Goal: Task Accomplishment & Management: Manage account settings

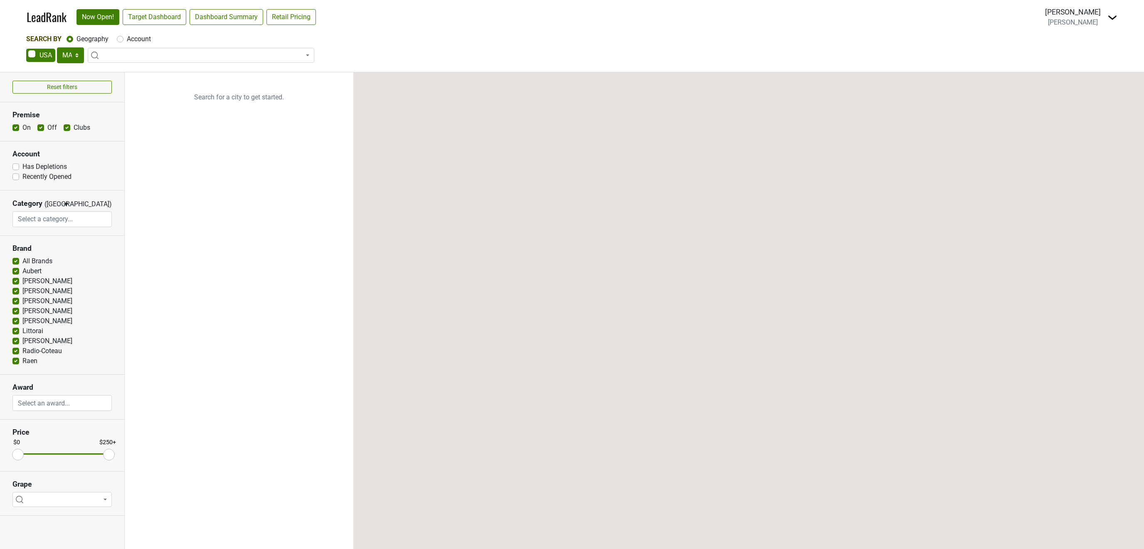
select select "MA"
select select
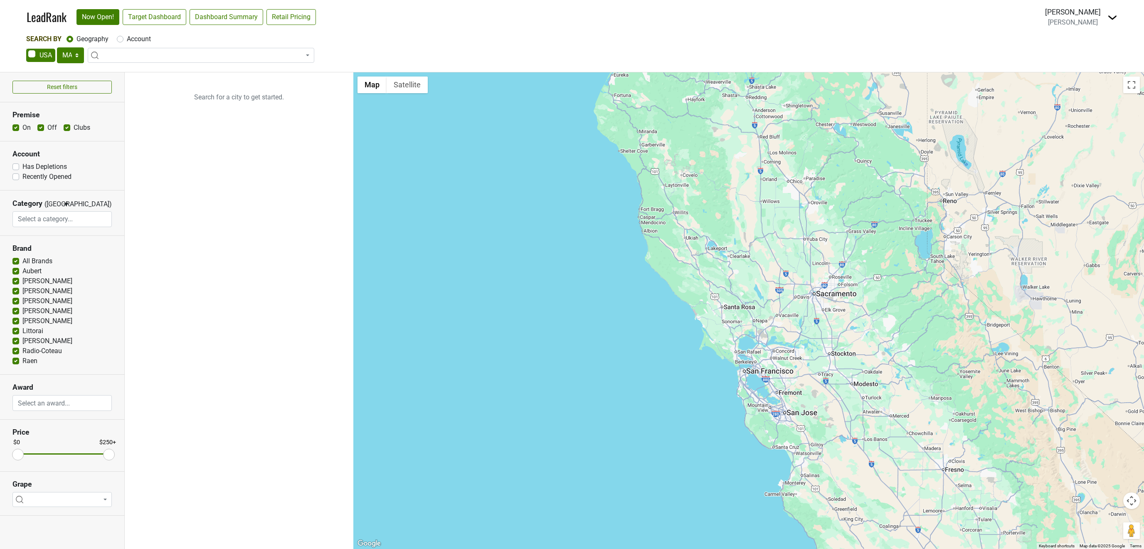
click at [127, 40] on label "Account" at bounding box center [139, 39] width 24 height 10
click at [121, 40] on input "Account" at bounding box center [120, 38] width 7 height 8
radio input "true"
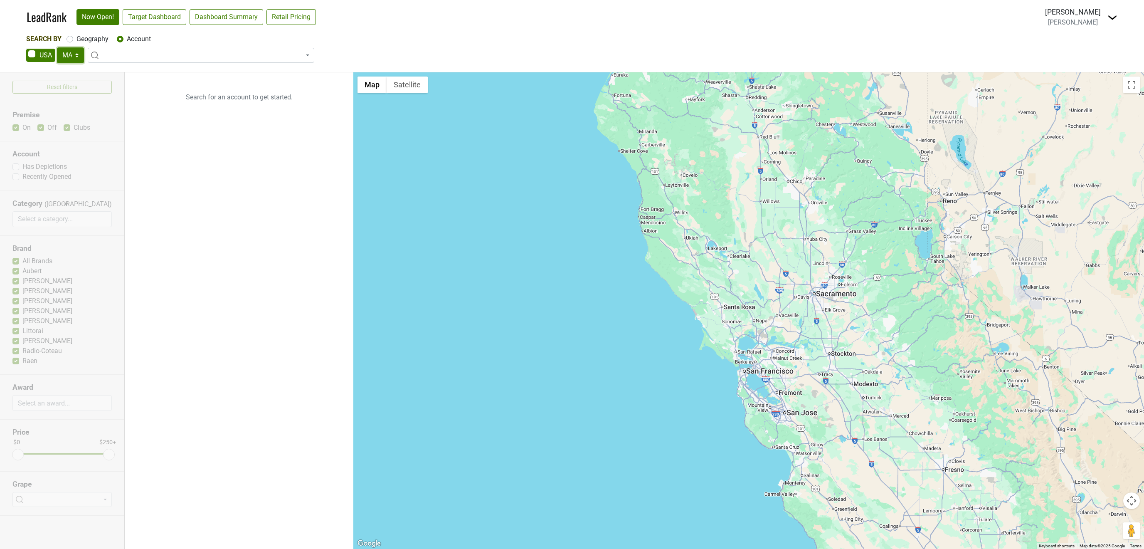
select select "SC"
click option "SC" at bounding box center [0, 0] width 0 height 0
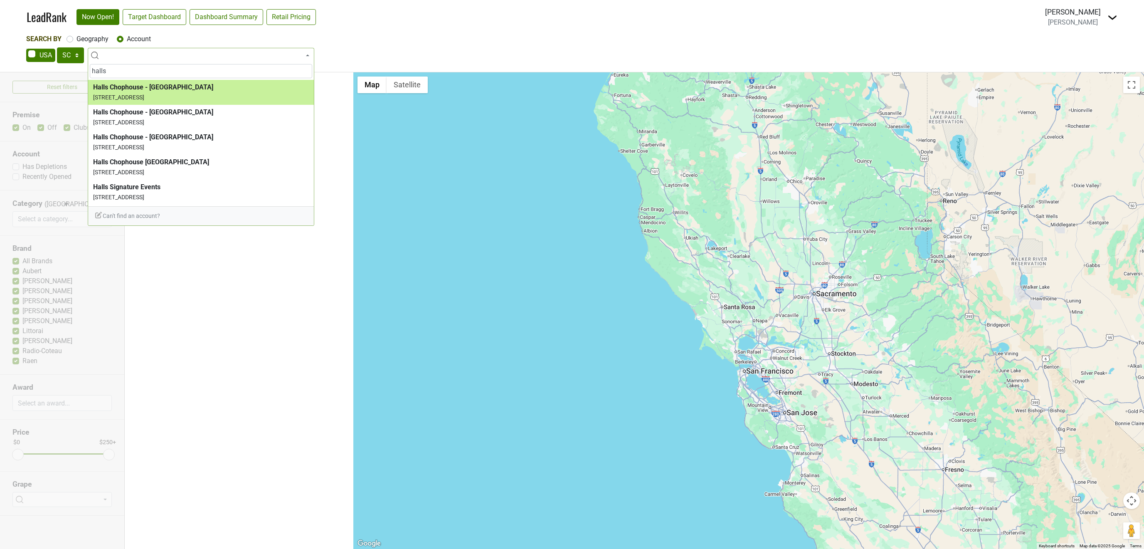
type input "halls"
select select "204160"
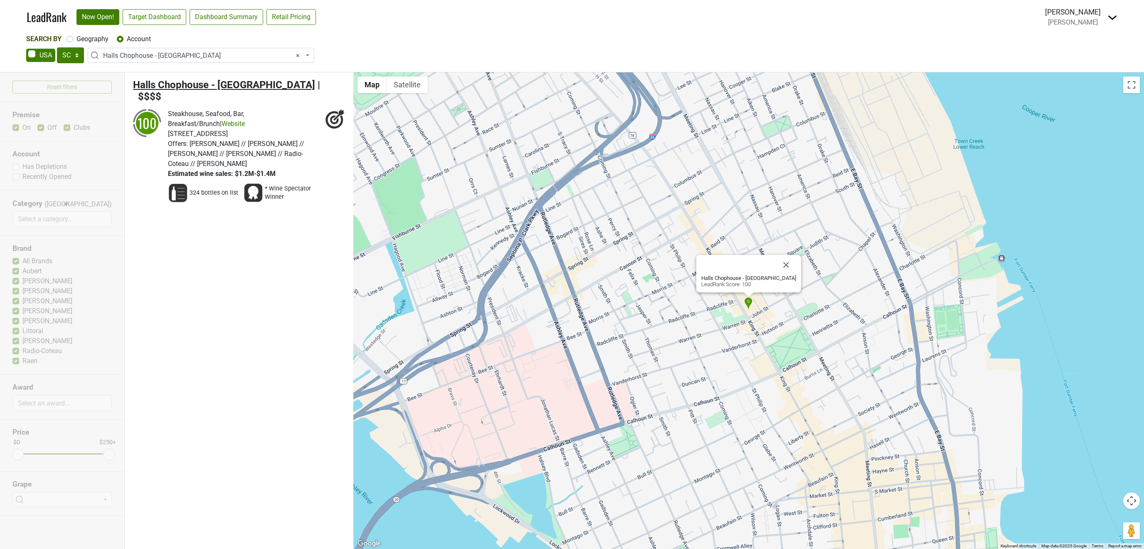
click at [150, 83] on span "Halls Chophouse - [GEOGRAPHIC_DATA]" at bounding box center [224, 85] width 182 height 12
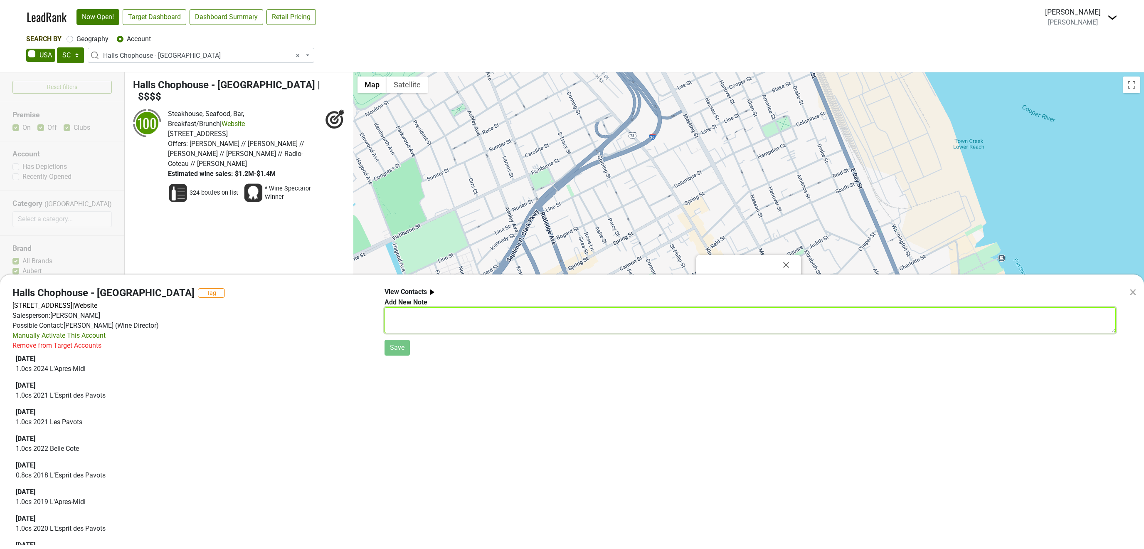
click at [414, 310] on textarea at bounding box center [751, 320] width 732 height 26
type textarea "[PERSON_NAME] attended luncheon 9/2025. MJ"
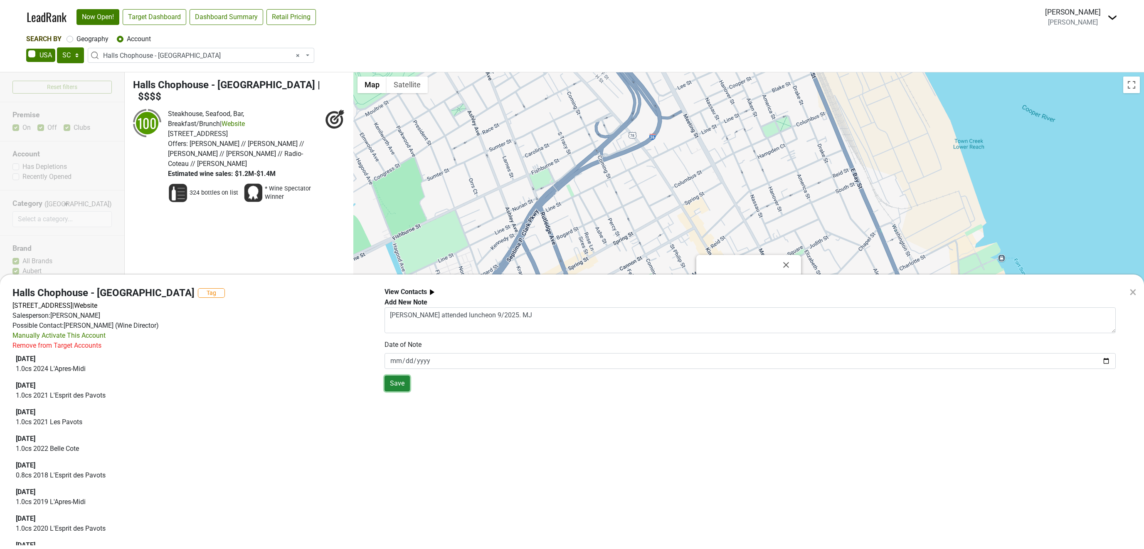
click at [398, 384] on button "Save" at bounding box center [397, 384] width 25 height 16
click at [195, 55] on div "× Halls Chophouse - [GEOGRAPHIC_DATA] Tag [STREET_ADDRESS] | Website Salesperso…" at bounding box center [572, 274] width 1144 height 549
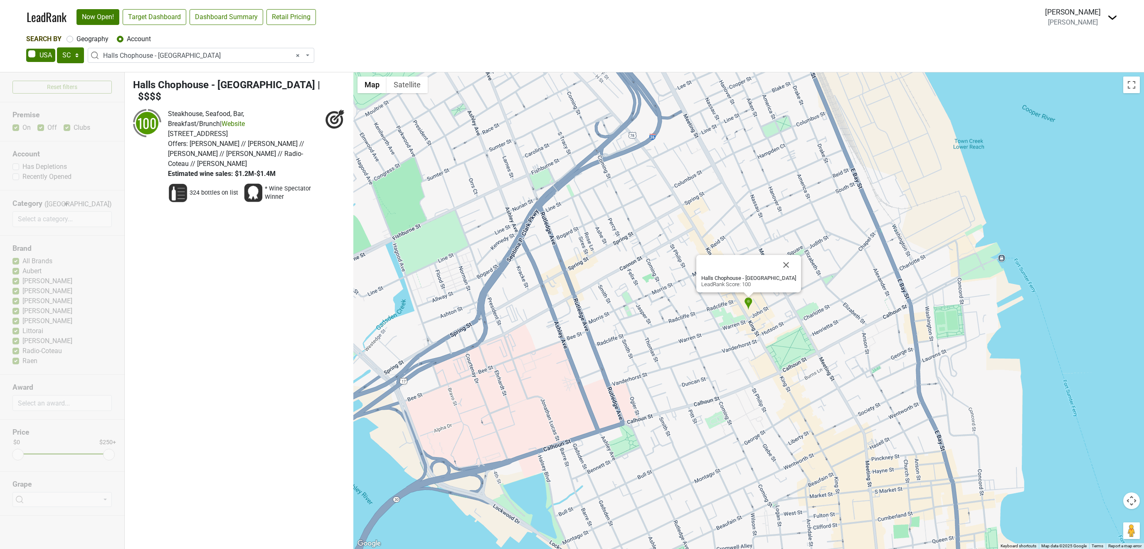
select select
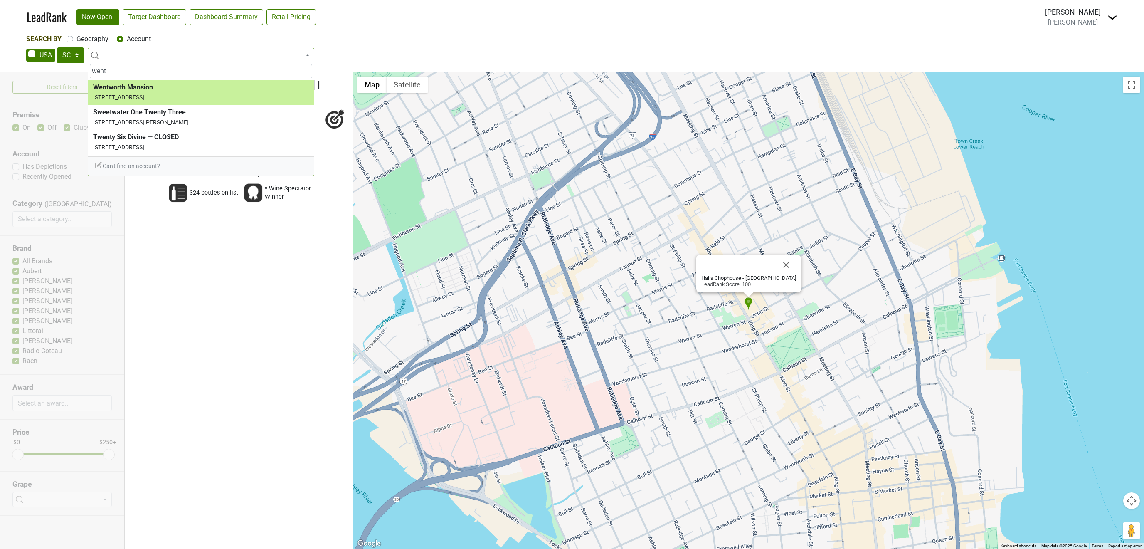
type input "went"
select select "206445"
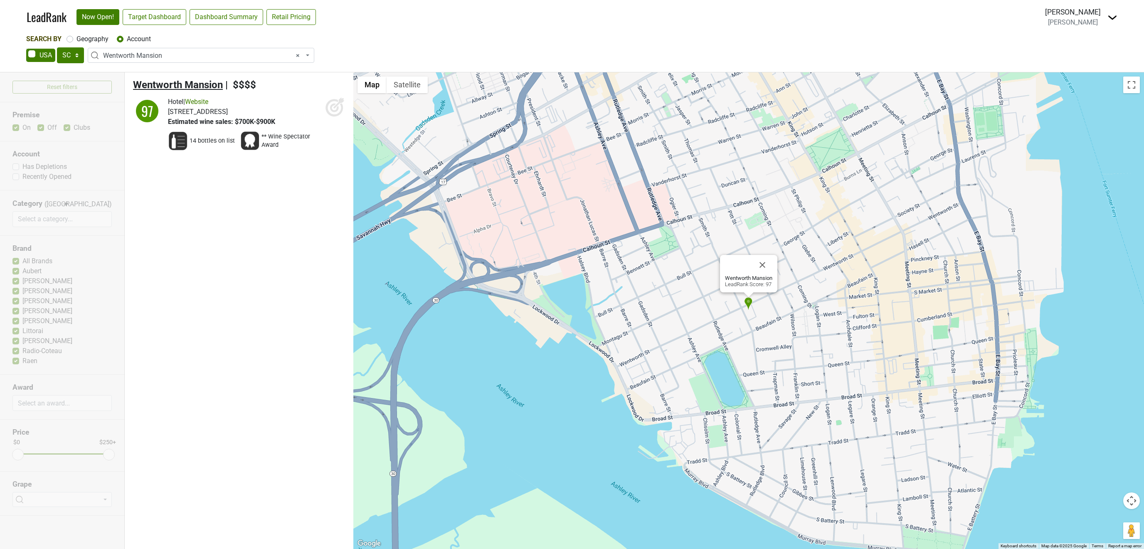
click at [198, 83] on span "Wentworth Mansion" at bounding box center [178, 85] width 90 height 12
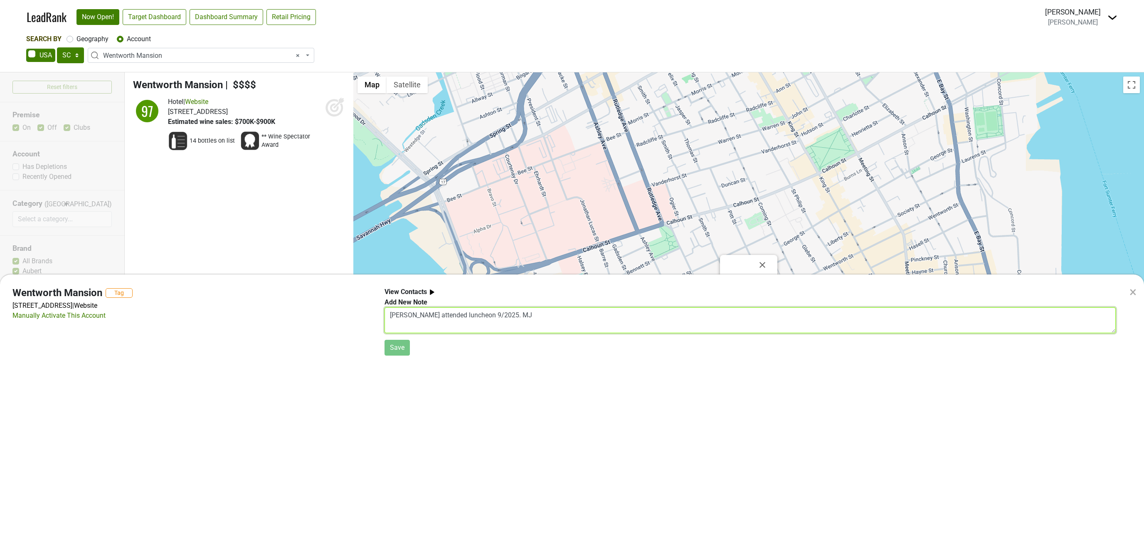
click at [445, 318] on textarea "[PERSON_NAME] attended luncheon 9/2025. MJ" at bounding box center [751, 320] width 732 height 26
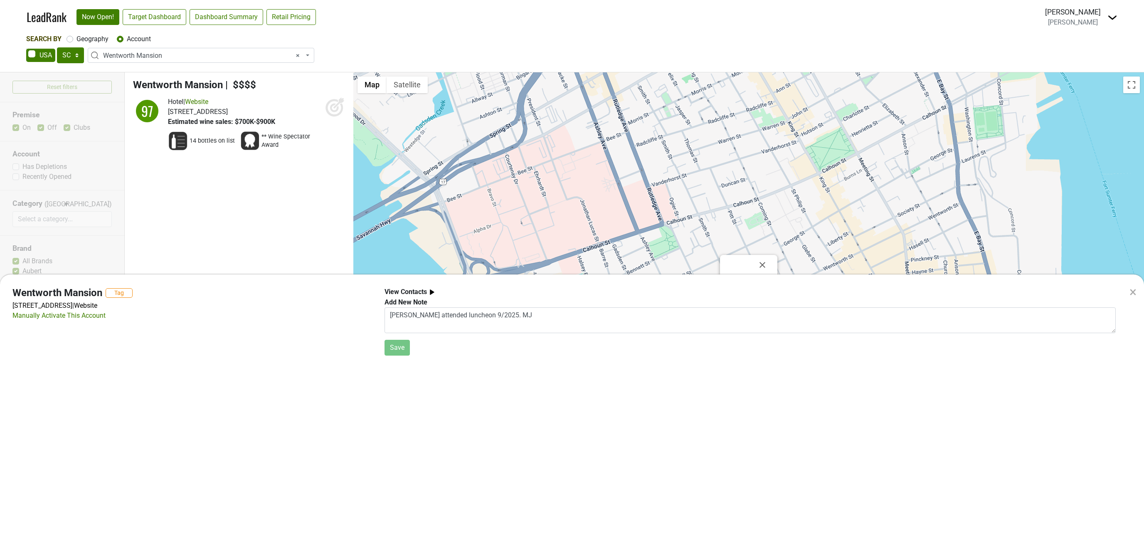
click at [175, 59] on div "× [GEOGRAPHIC_DATA] Tag [STREET_ADDRESS] | Website Manually Activate This Accou…" at bounding box center [572, 274] width 1144 height 549
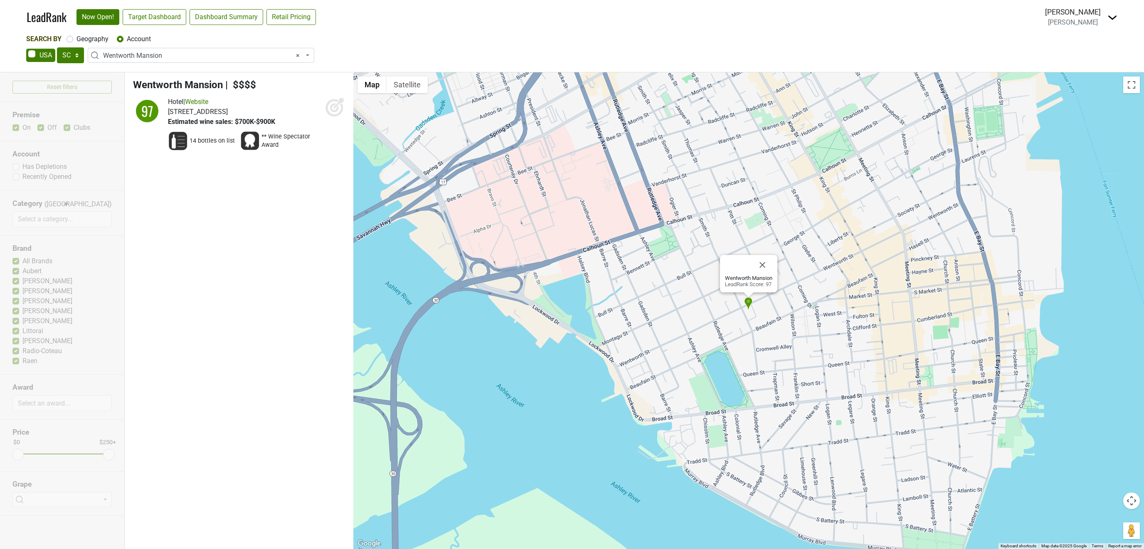
select select
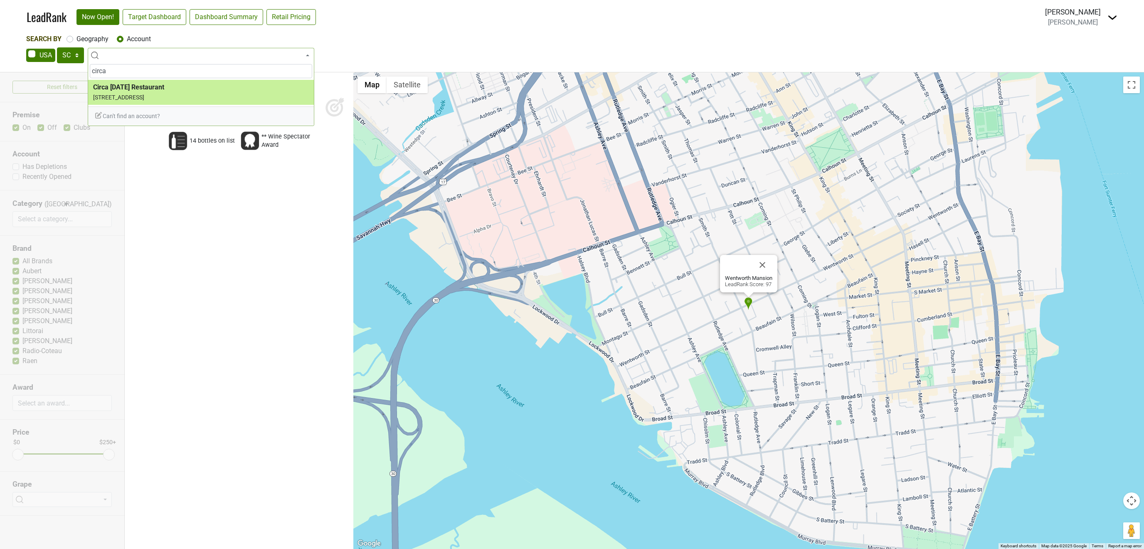
type input "circa"
select select "203450"
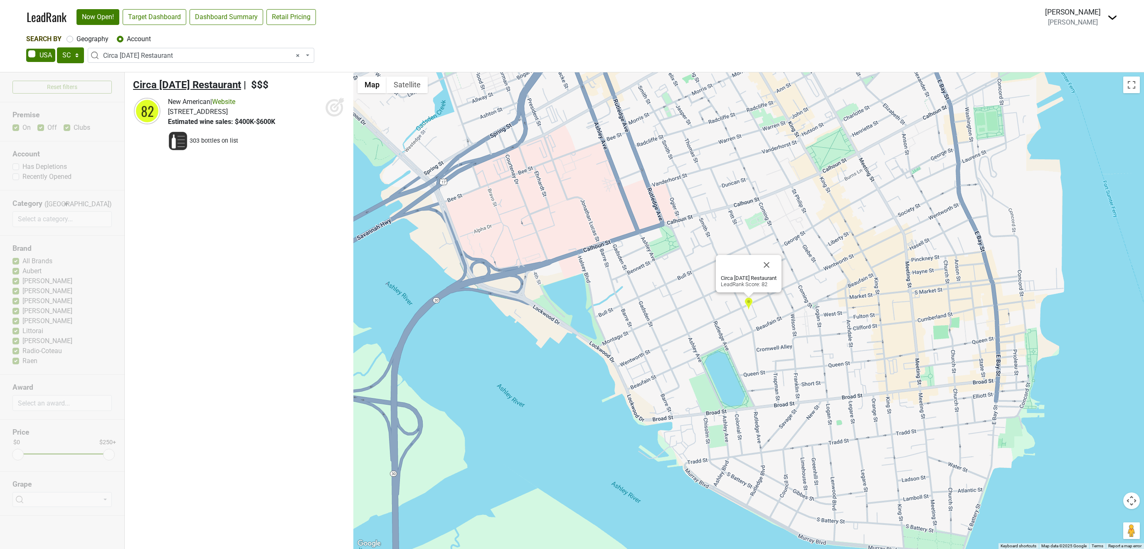
click at [207, 84] on span "Circa [DATE] Restaurant" at bounding box center [187, 85] width 108 height 12
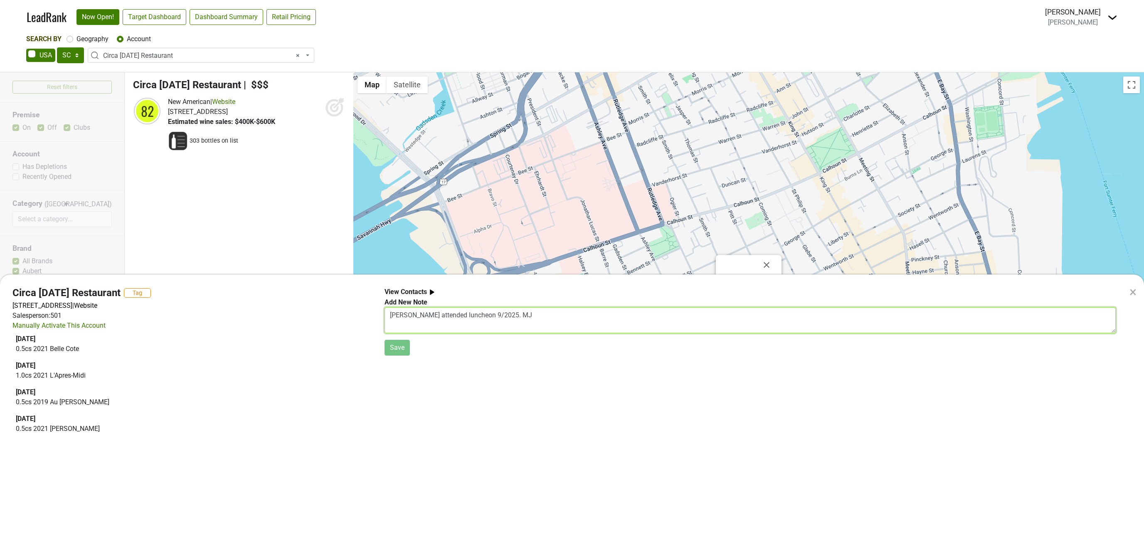
click at [528, 316] on textarea "[PERSON_NAME] attended luncheon 9/2025. MJ" at bounding box center [751, 320] width 732 height 26
type textarea "[PERSON_NAME] attended luncheon 9/2025. MJ"
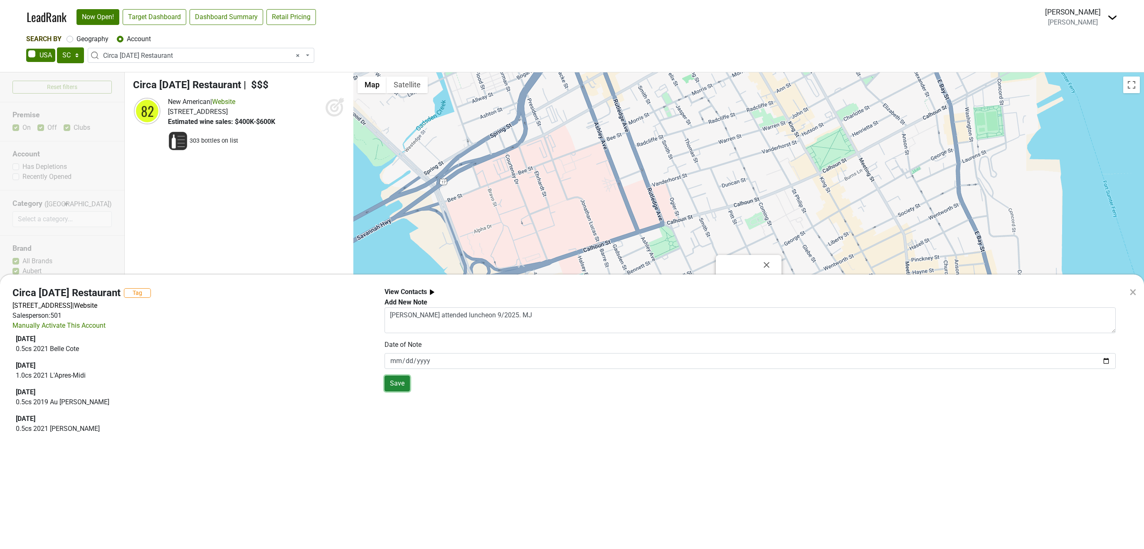
click at [395, 385] on button "Save" at bounding box center [397, 384] width 25 height 16
click at [275, 54] on div "× Circa [DATE] Restaurant Tag [STREET_ADDRESS] | Website Salesperson: 501 Manua…" at bounding box center [572, 274] width 1144 height 549
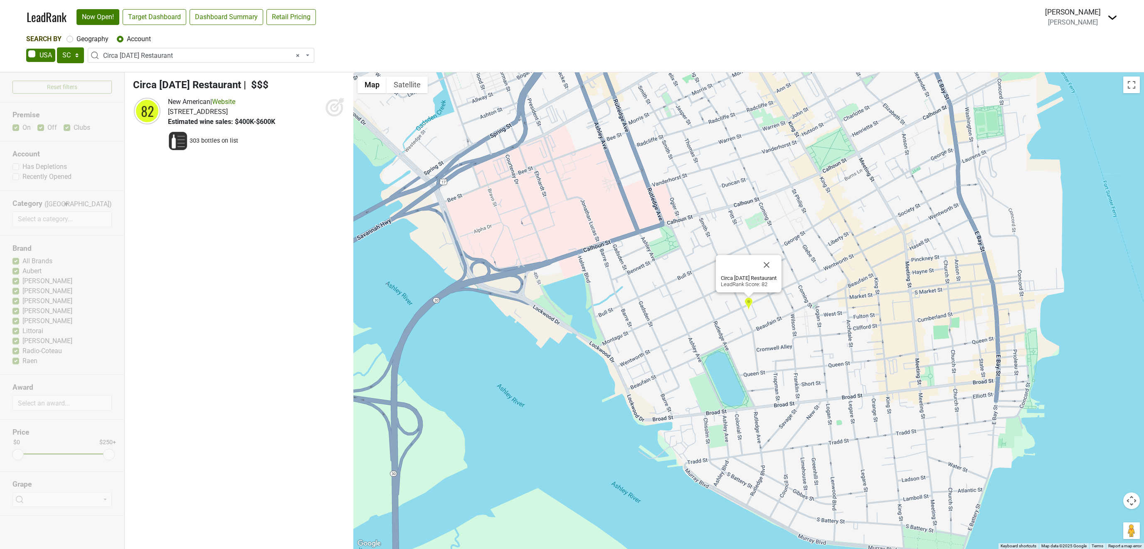
select select
type input "m"
type input "w"
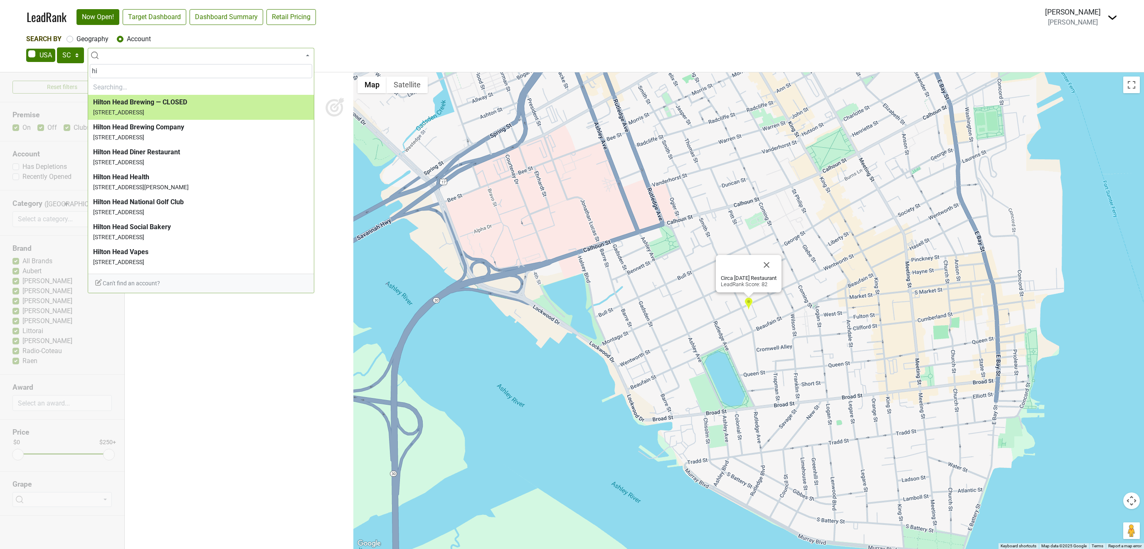
type input "h"
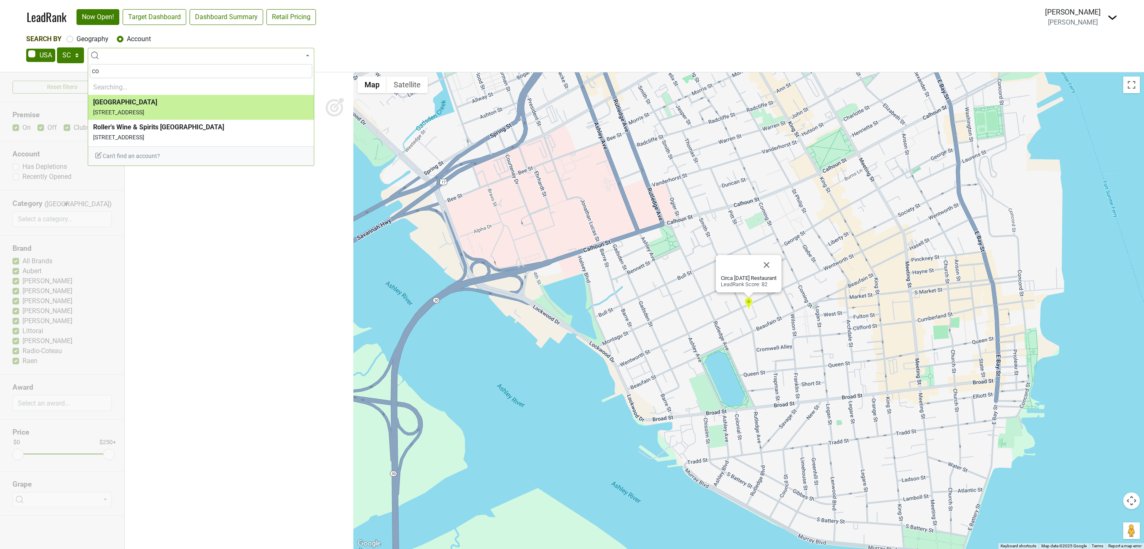
type input "c"
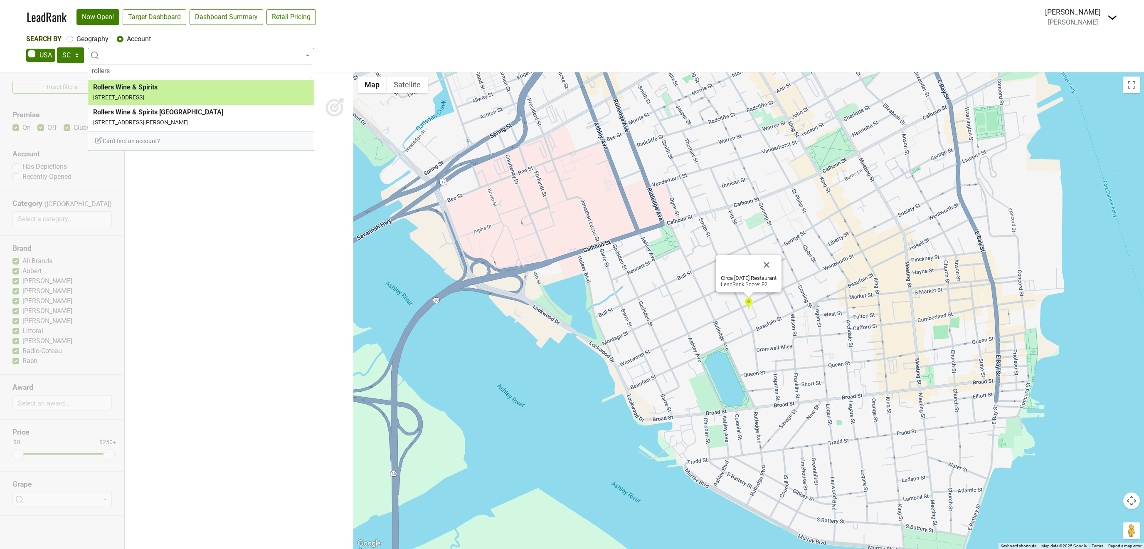
type input "rollers"
select select "251769"
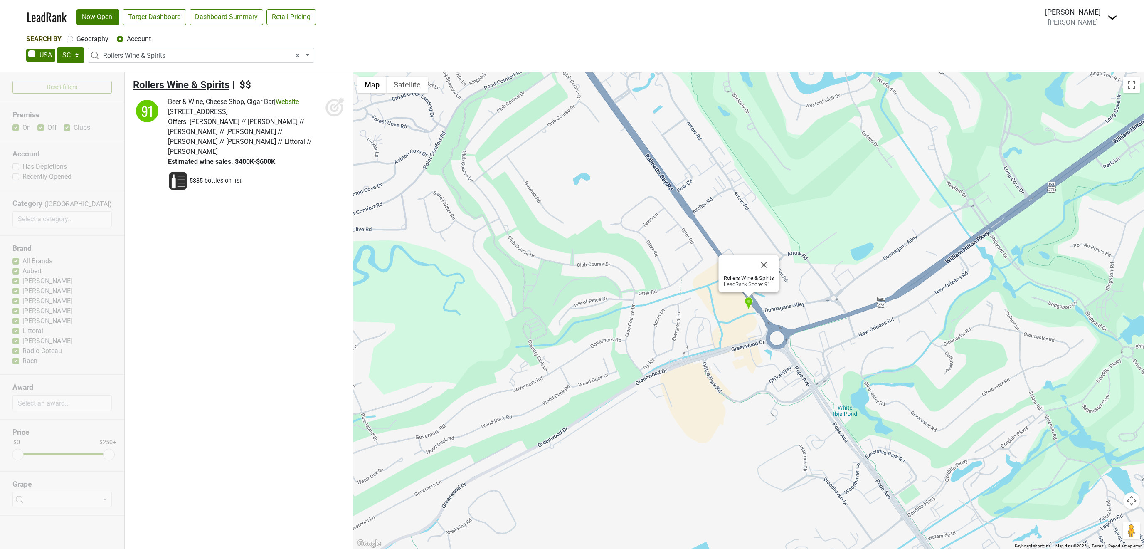
click at [164, 84] on span "Rollers Wine & Spirits" at bounding box center [181, 85] width 96 height 12
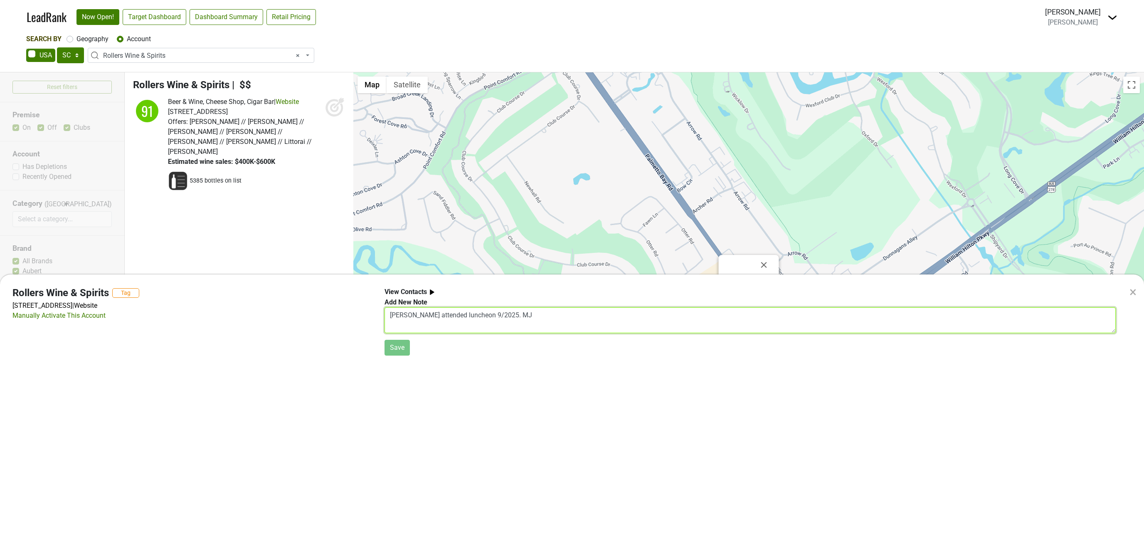
click at [479, 317] on textarea "[PERSON_NAME] attended luncheon 9/2025. MJ" at bounding box center [751, 320] width 732 height 26
type textarea "[PERSON_NAME] attended luncheon 9/2025. MJ"
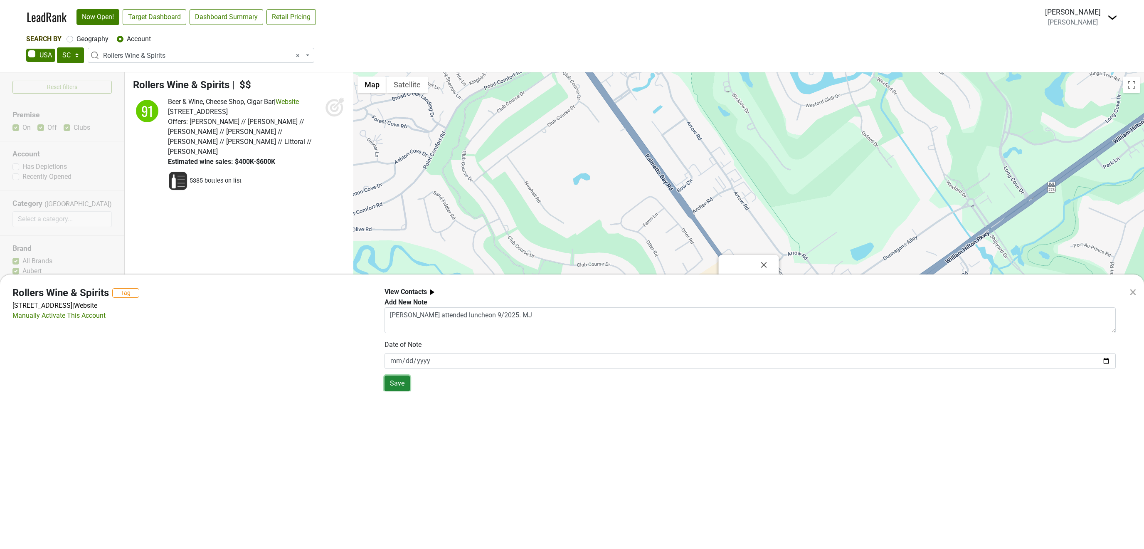
click at [403, 385] on button "Save" at bounding box center [397, 384] width 25 height 16
click at [297, 55] on div "× Rollers Wine & Spirits Tag [STREET_ADDRESS] | Website Manually Activate This …" at bounding box center [572, 274] width 1144 height 549
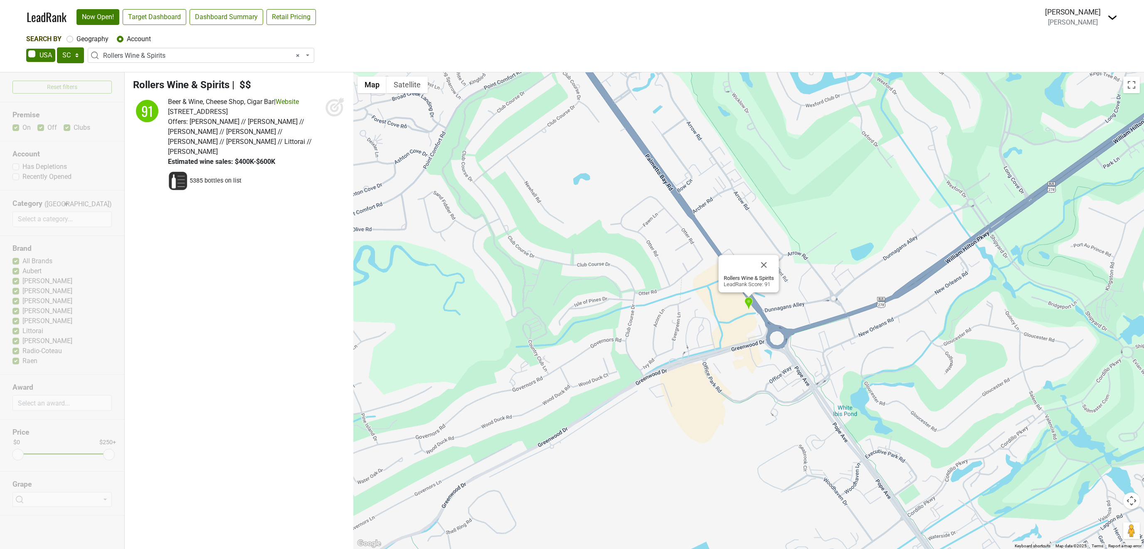
select select
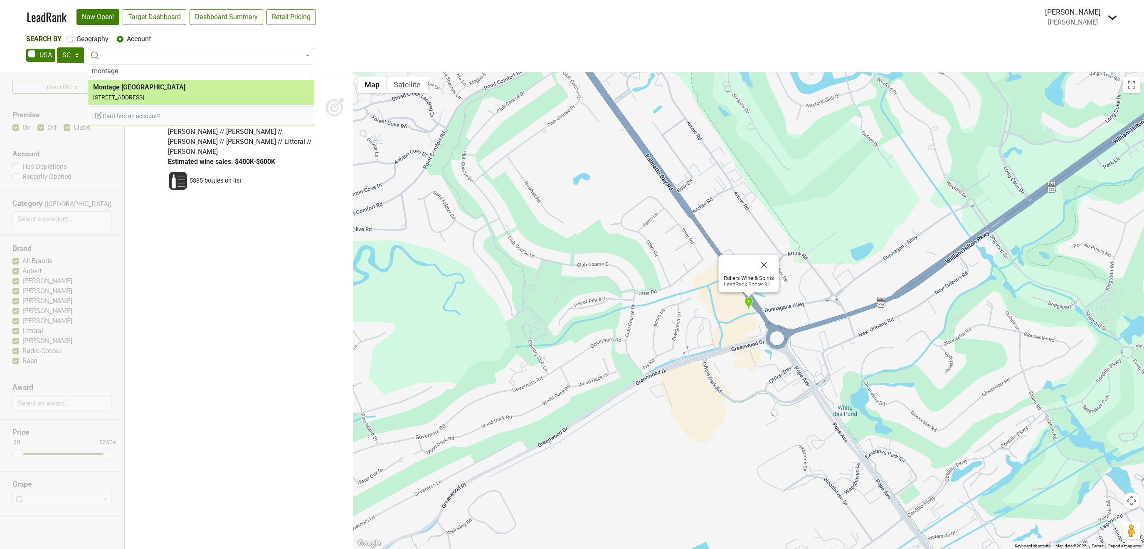
type input "montage"
select select "204995"
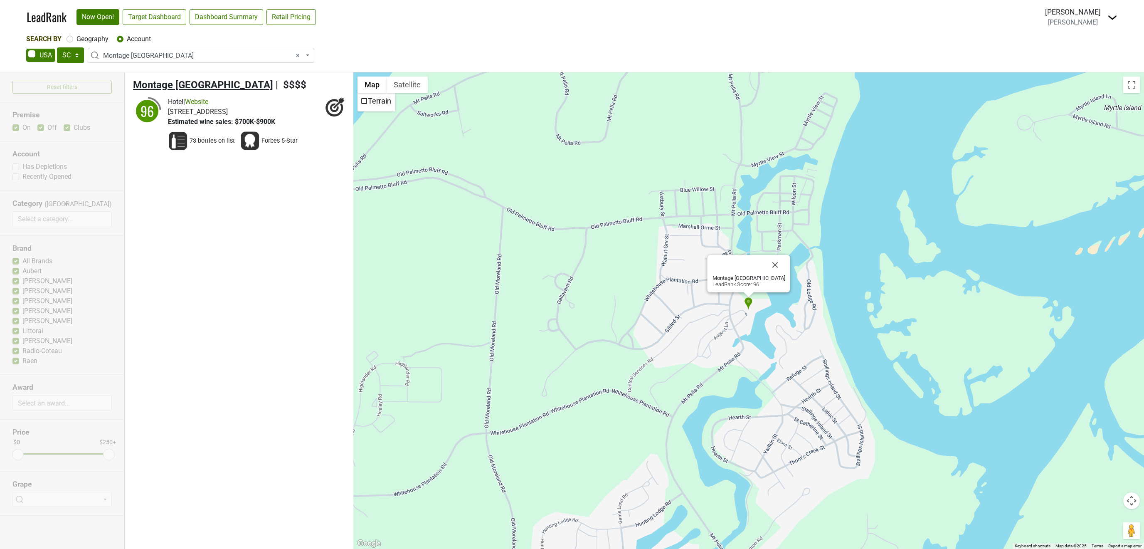
click at [205, 83] on span "Montage [GEOGRAPHIC_DATA]" at bounding box center [203, 85] width 140 height 12
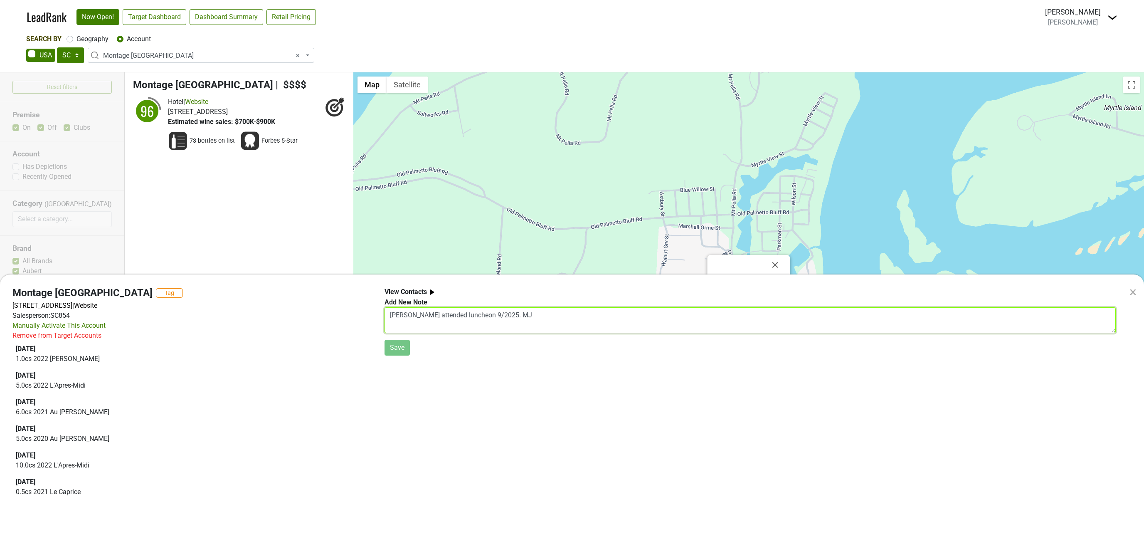
click at [498, 312] on textarea "[PERSON_NAME] attended luncheon 9/2025. MJ" at bounding box center [751, 320] width 732 height 26
click at [400, 318] on textarea "Met with both [PERSON_NAME] and [PERSON_NAME] 9/2025." at bounding box center [751, 320] width 732 height 26
click at [591, 314] on textarea "Met and tasted with both [PERSON_NAME] and [PERSON_NAME] 9/2025." at bounding box center [751, 320] width 732 height 26
type textarea "Met and tasted with both [PERSON_NAME] and [PERSON_NAME] 9/2025. MJ"
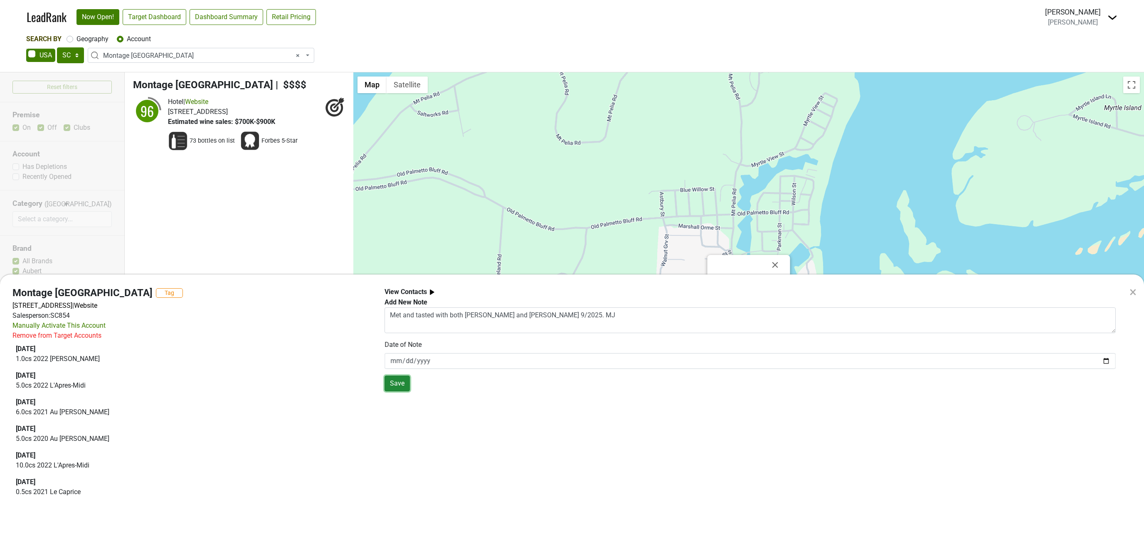
click at [396, 385] on button "Save" at bounding box center [397, 384] width 25 height 16
click at [299, 55] on div "× Montage [GEOGRAPHIC_DATA] Tag [STREET_ADDRESS] | Website Salesperson: SC854 M…" at bounding box center [572, 274] width 1144 height 549
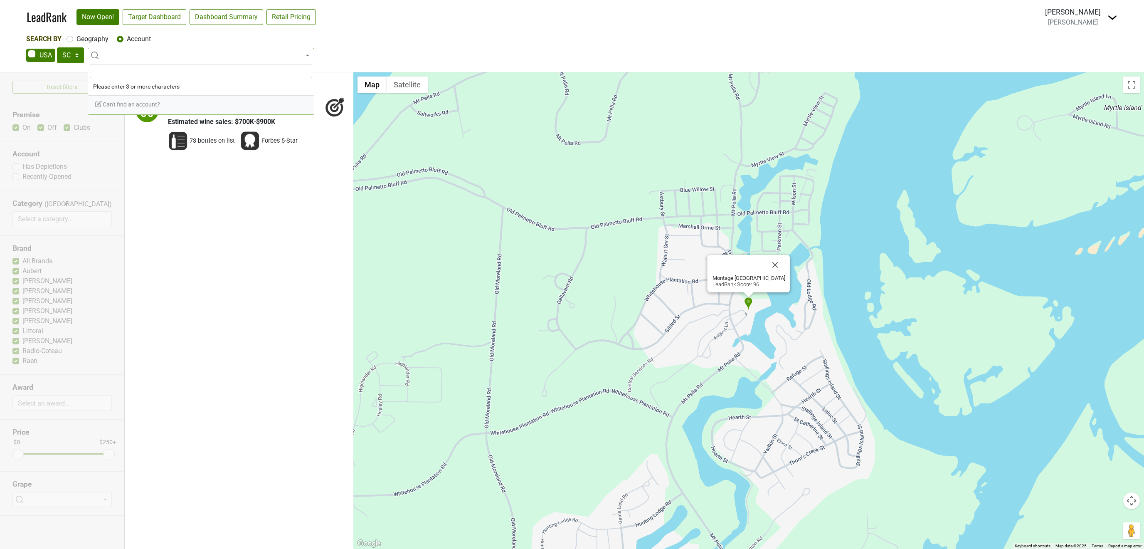
select select
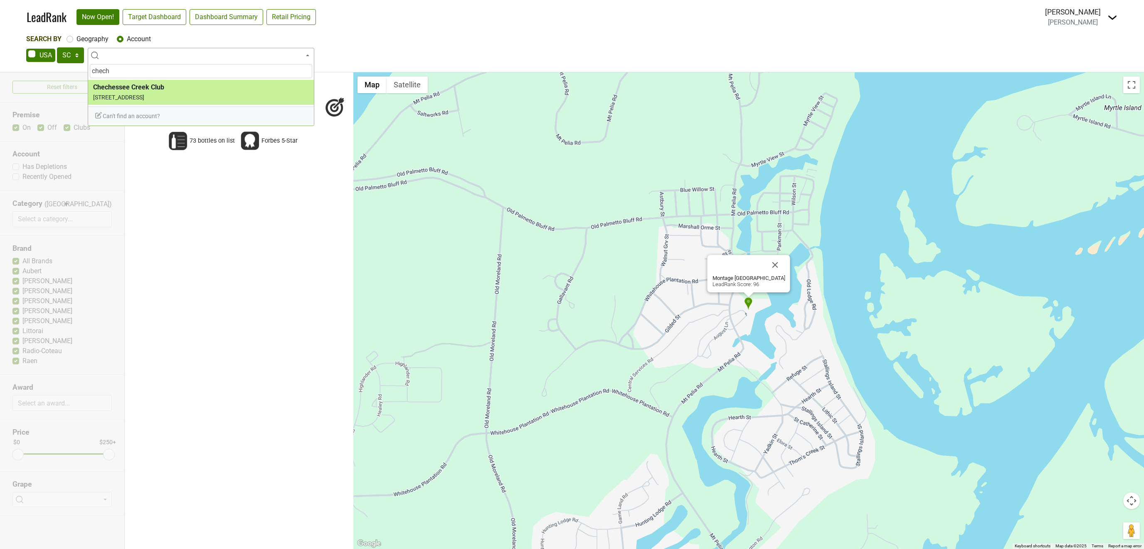
type input "chech"
select select "123774191"
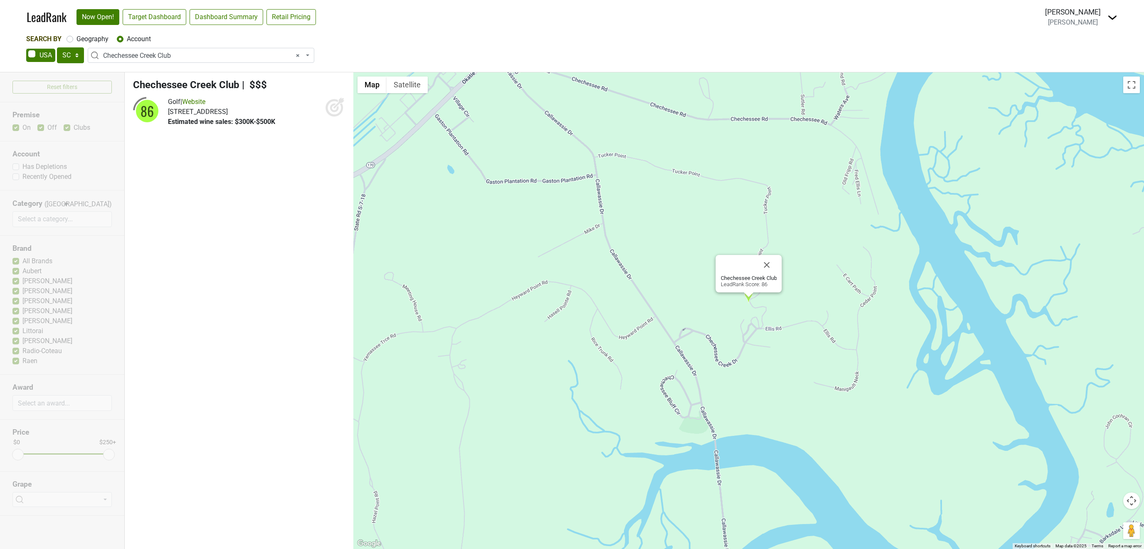
click at [205, 77] on li "Chechessee Creek Club | $$$ 86 Golf | Website Estimated wine sales: $300K-$500K" at bounding box center [239, 103] width 229 height 62
click at [206, 87] on span "Chechessee Creek Club" at bounding box center [186, 85] width 106 height 12
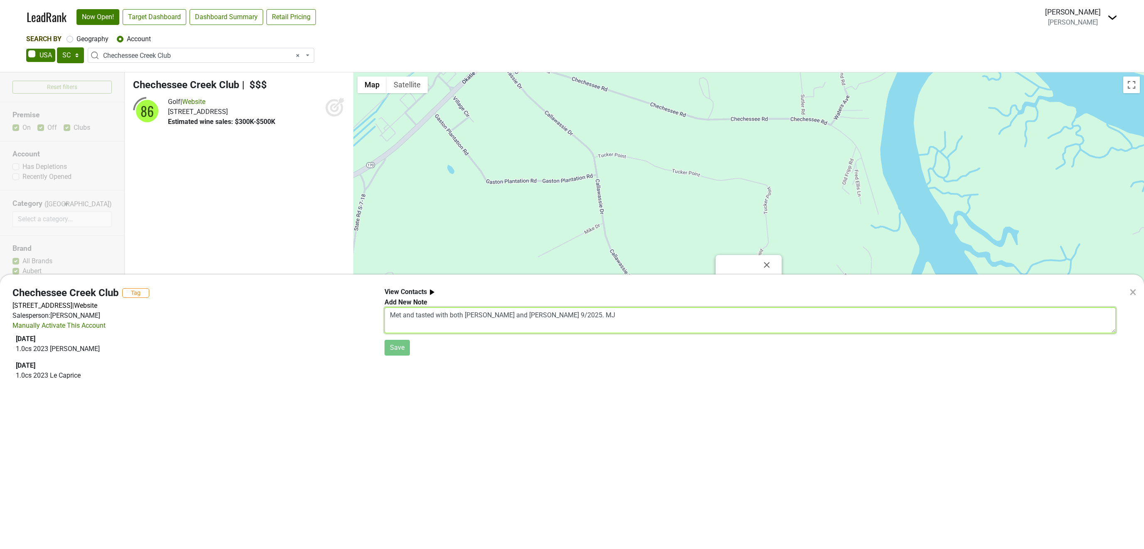
click at [443, 315] on textarea "Met and tasted with both [PERSON_NAME] and [PERSON_NAME] 9/2025. MJ" at bounding box center [751, 320] width 732 height 26
type textarea "[PERSON_NAME] attended luncheon 9/2025. MJ"
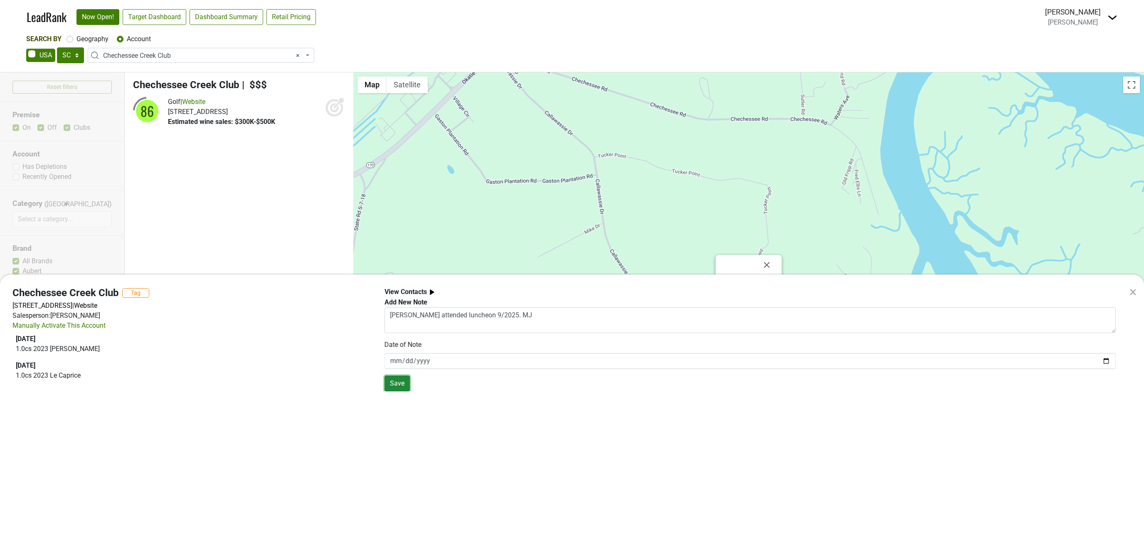
click at [394, 385] on button "Save" at bounding box center [397, 384] width 25 height 16
click at [297, 57] on div "× Chechessee Creek Club Tag [STREET_ADDRESS] | Website Salesperson: [PERSON_NAM…" at bounding box center [572, 274] width 1144 height 549
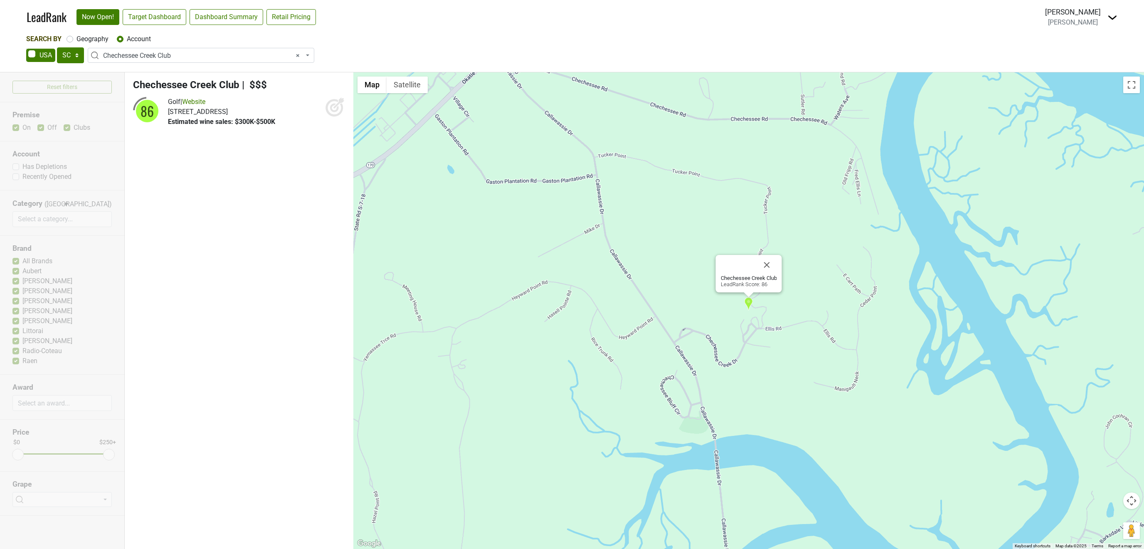
select select
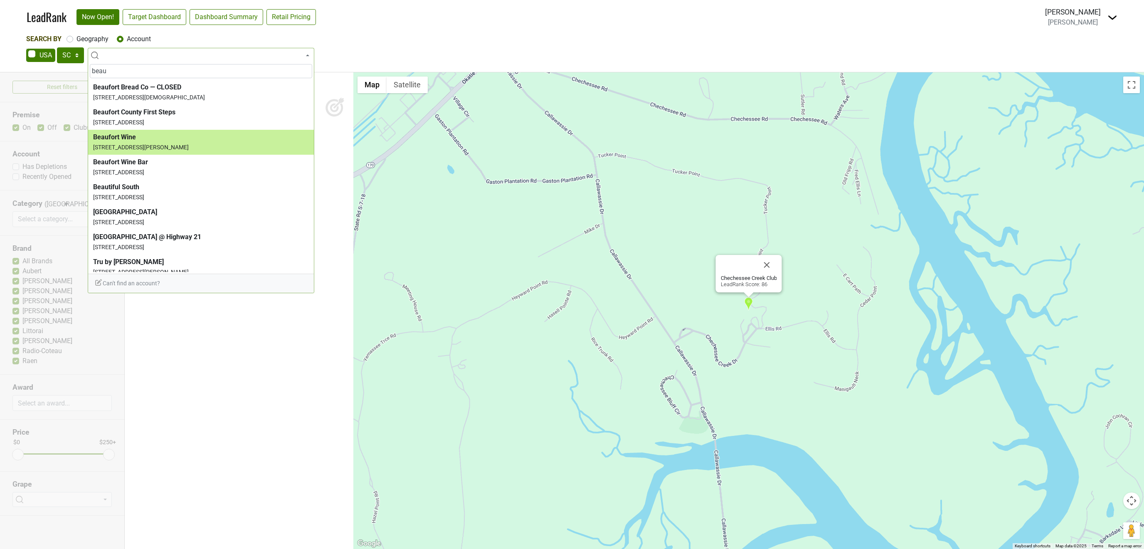
type input "beau"
select select "124461688"
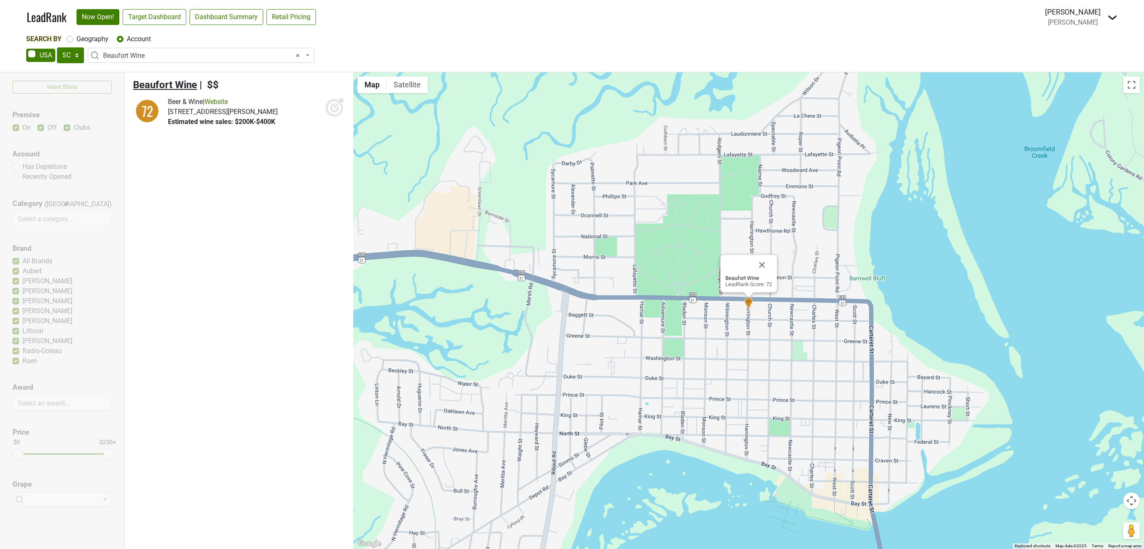
click at [161, 85] on span "Beaufort Wine" at bounding box center [165, 85] width 64 height 12
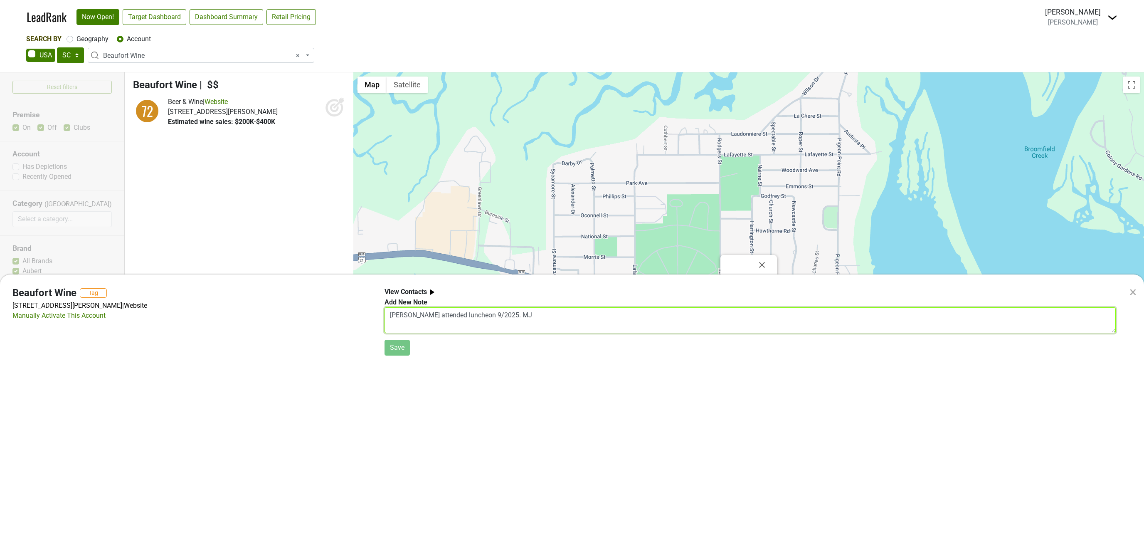
click at [435, 316] on textarea "[PERSON_NAME] attended luncheon 9/2025. MJ" at bounding box center [751, 320] width 732 height 26
